Goal: Navigation & Orientation: Find specific page/section

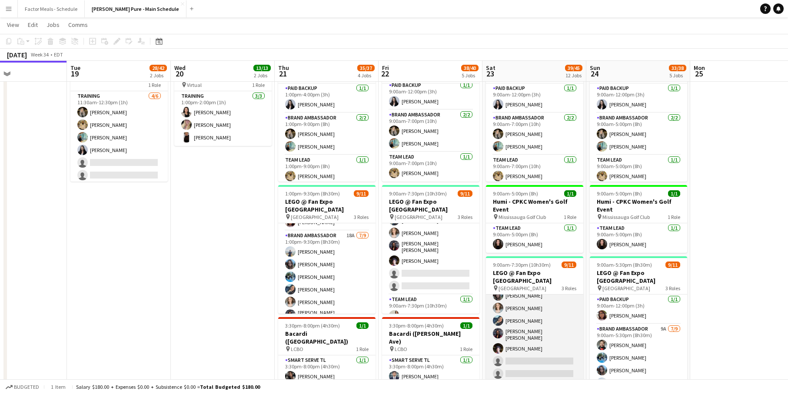
scroll to position [58, 0]
click at [498, 320] on app-user-avatar at bounding box center [498, 325] width 10 height 10
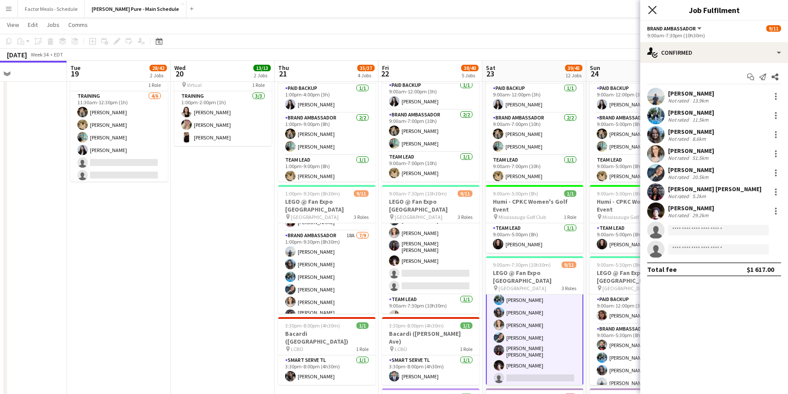
click at [656, 9] on icon "Close pop-in" at bounding box center [652, 10] width 8 height 8
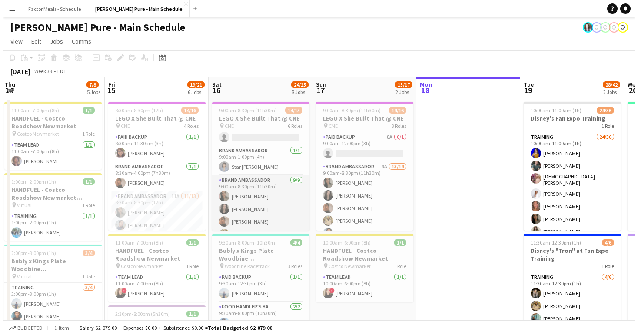
scroll to position [20, 0]
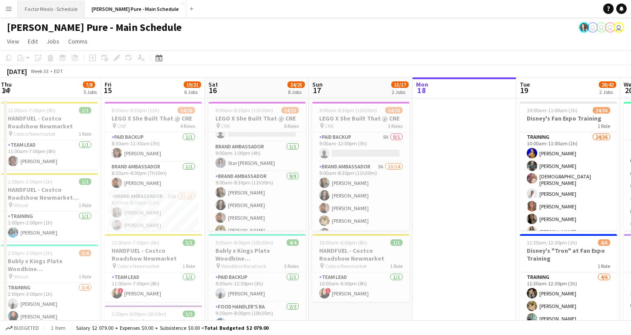
click at [40, 7] on button "Factor Meals - Schedule Close" at bounding box center [51, 8] width 67 height 17
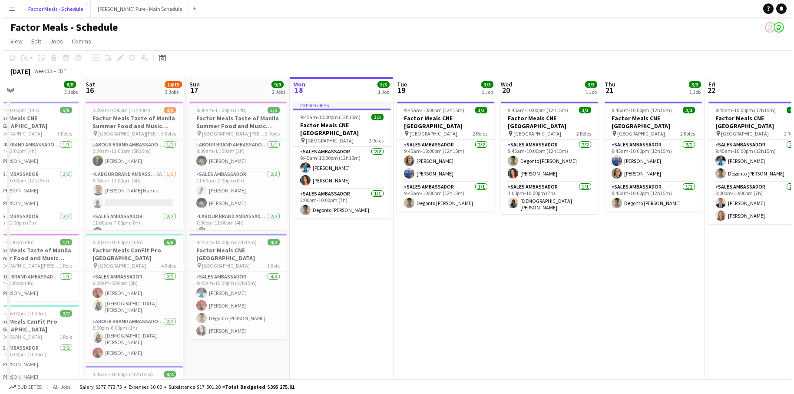
scroll to position [0, 233]
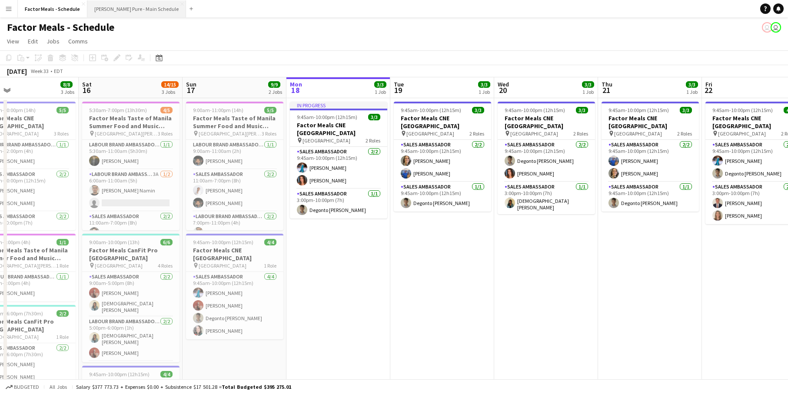
click at [121, 11] on button "[PERSON_NAME] Pure - Main Schedule Close" at bounding box center [136, 8] width 99 height 17
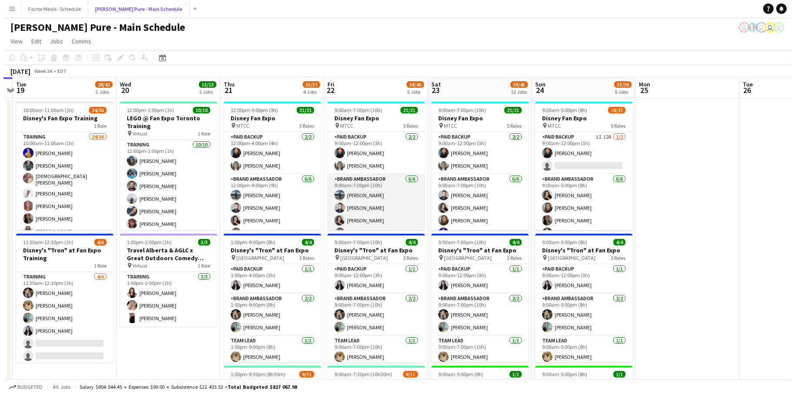
scroll to position [0, 303]
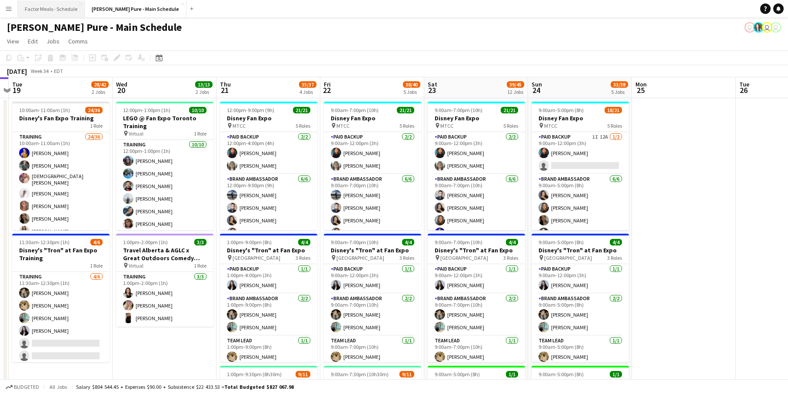
click at [47, 2] on button "Factor Meals - Schedule Close" at bounding box center [51, 8] width 67 height 17
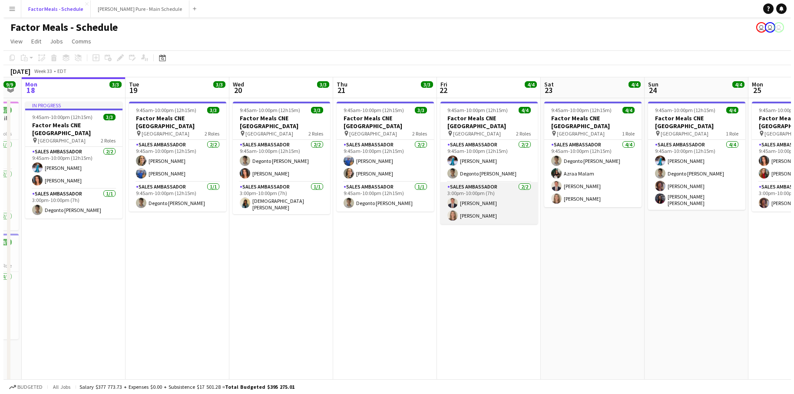
scroll to position [0, 294]
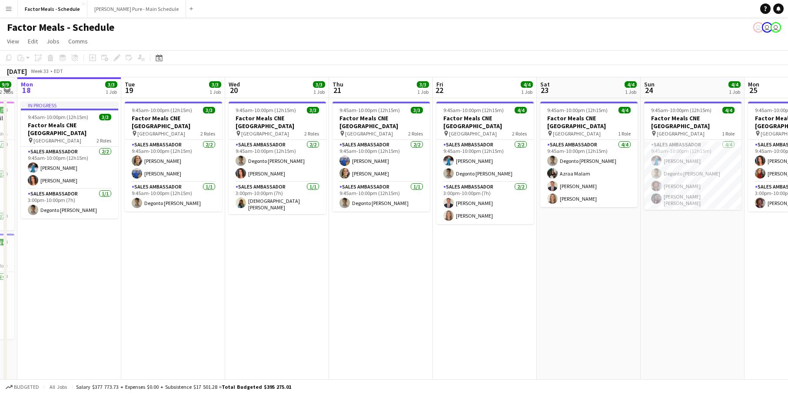
click at [726, 40] on app-page-menu "View Day view expanded Day view collapsed Month view Date picker Jump to [DATE]…" at bounding box center [394, 42] width 788 height 17
click at [118, 16] on button "[PERSON_NAME] Pure - Main Schedule Close" at bounding box center [136, 8] width 99 height 17
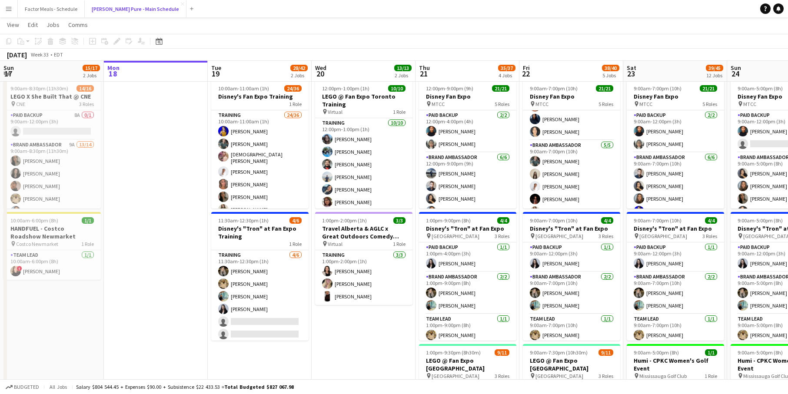
scroll to position [251, 0]
